Goal: Information Seeking & Learning: Learn about a topic

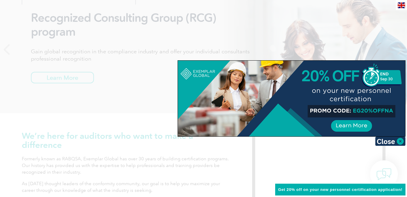
scroll to position [91, 0]
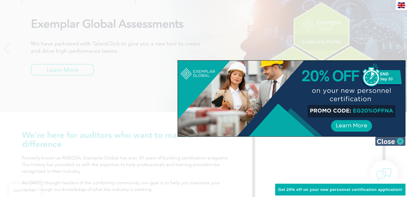
click at [391, 141] on img at bounding box center [390, 141] width 30 height 9
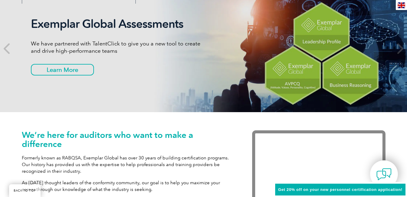
scroll to position [0, 0]
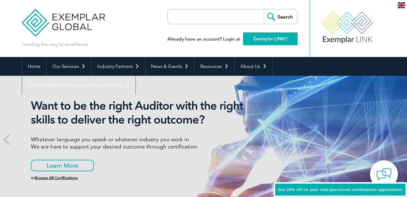
click at [268, 38] on link "Exemplar LINK" at bounding box center [270, 38] width 55 height 13
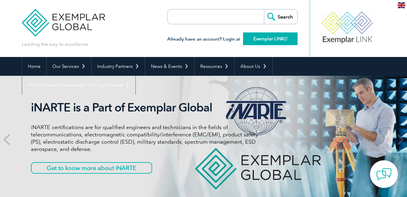
click at [272, 40] on link "Exemplar LINK" at bounding box center [270, 38] width 55 height 13
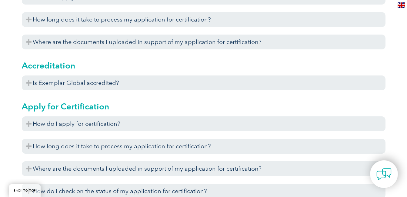
scroll to position [243, 0]
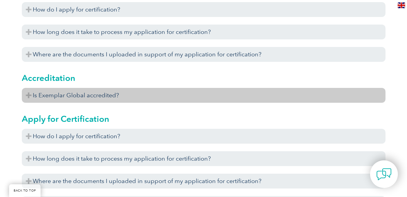
click at [92, 96] on h3 "Is Exemplar Global accredited?" at bounding box center [204, 95] width 364 height 15
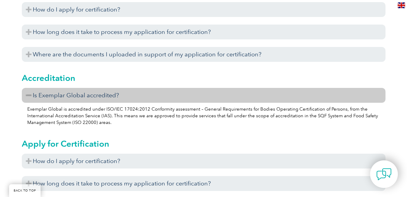
click at [29, 96] on h3 "Is Exemplar Global accredited?" at bounding box center [204, 95] width 364 height 15
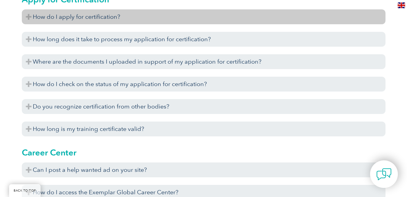
scroll to position [364, 0]
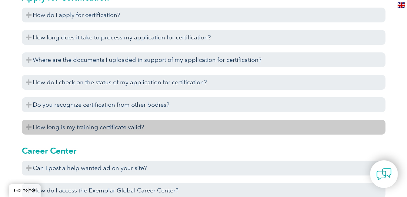
click at [75, 126] on h3 "How long is my training certificate valid?" at bounding box center [204, 127] width 364 height 15
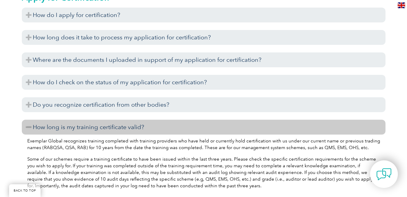
click at [27, 126] on h3 "How long is my training certificate valid?" at bounding box center [204, 127] width 364 height 15
